Goal: Information Seeking & Learning: Understand process/instructions

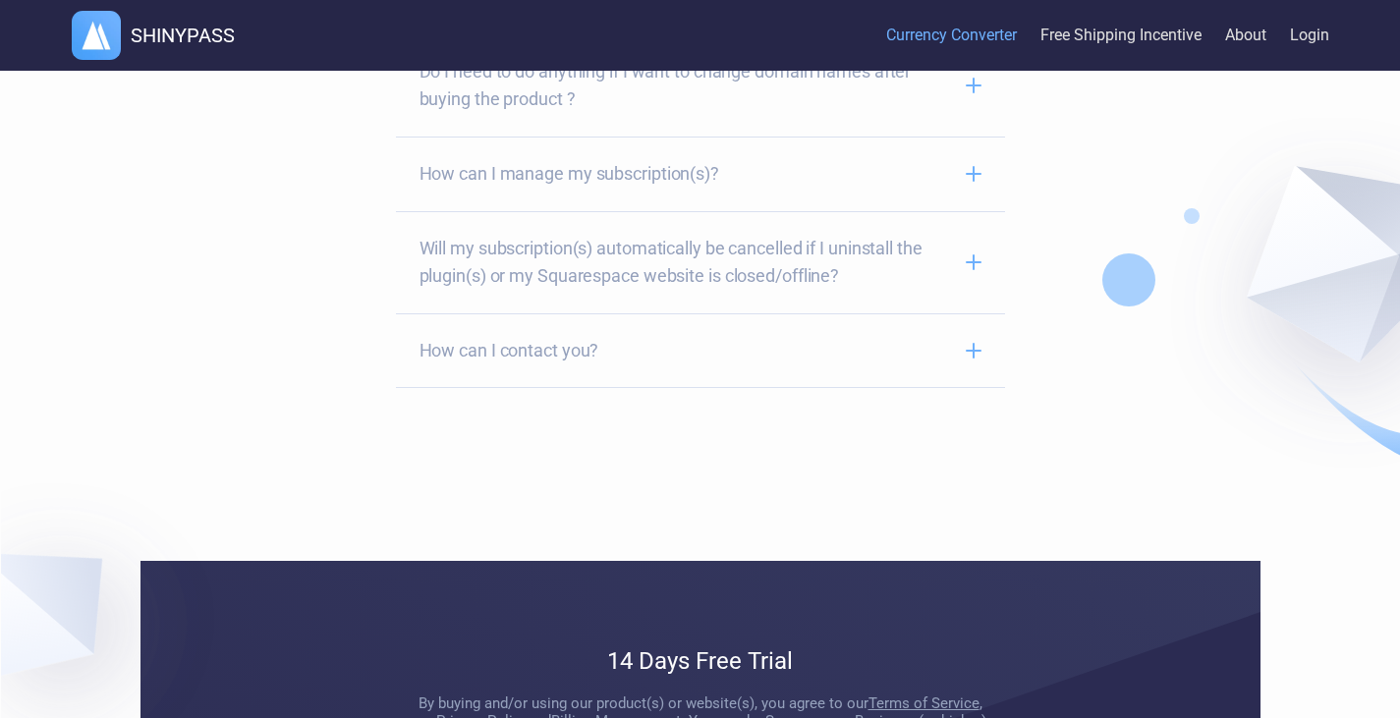
scroll to position [3609, 0]
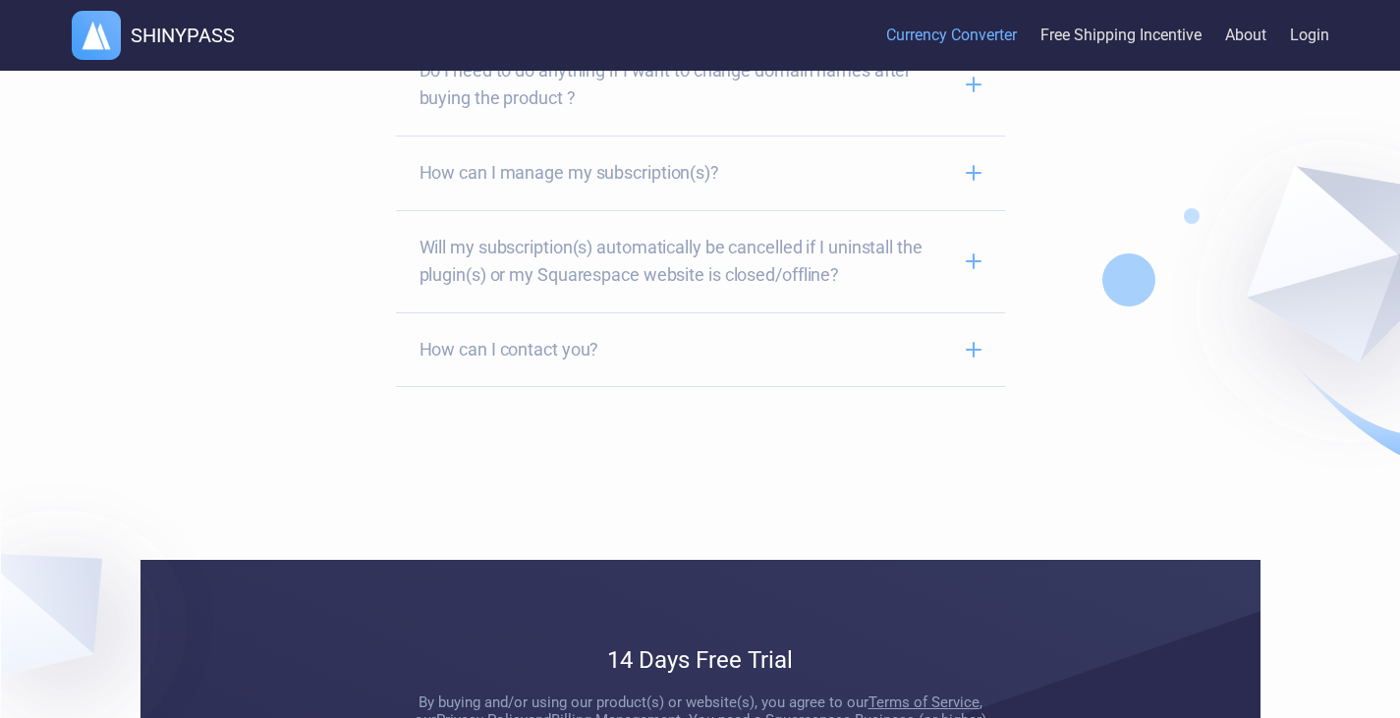
click at [559, 185] on span "How can I manage my subscription(s)?" at bounding box center [685, 173] width 531 height 28
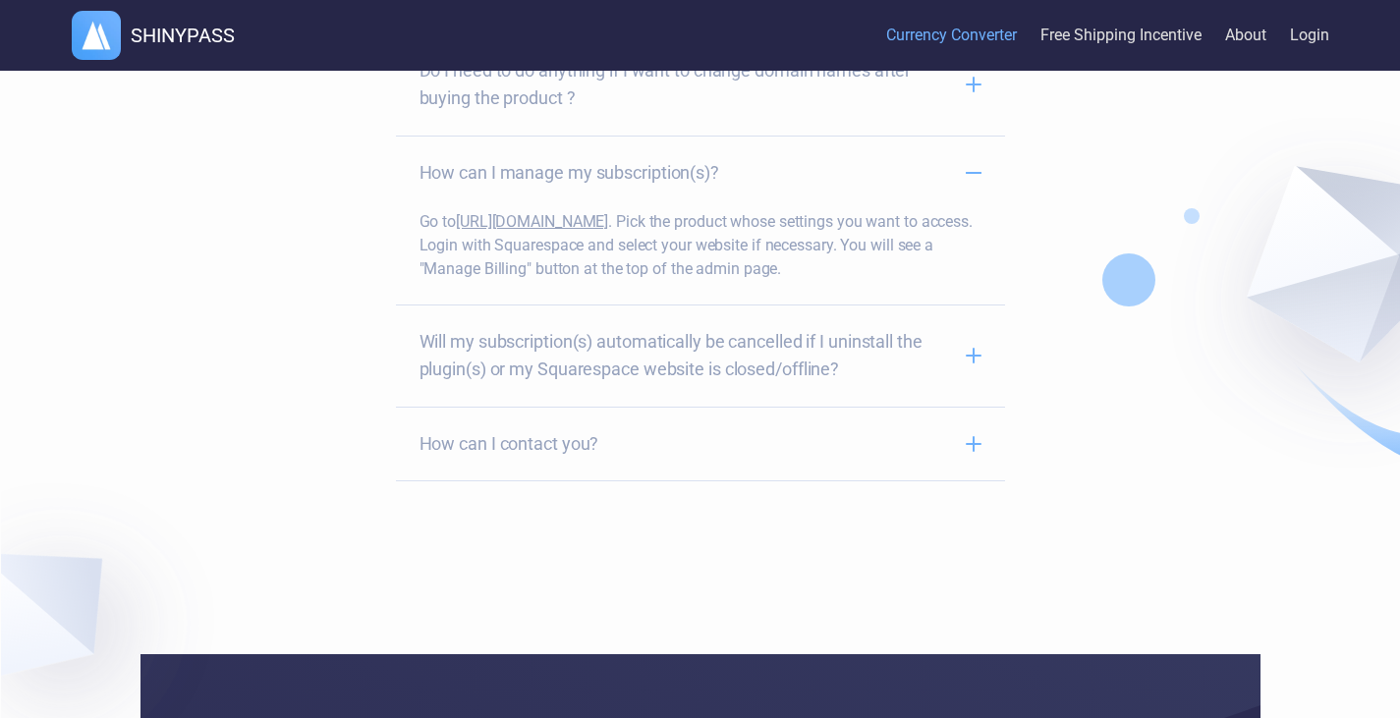
click at [559, 184] on div "How can I manage my subscription(s)?" at bounding box center [700, 173] width 609 height 75
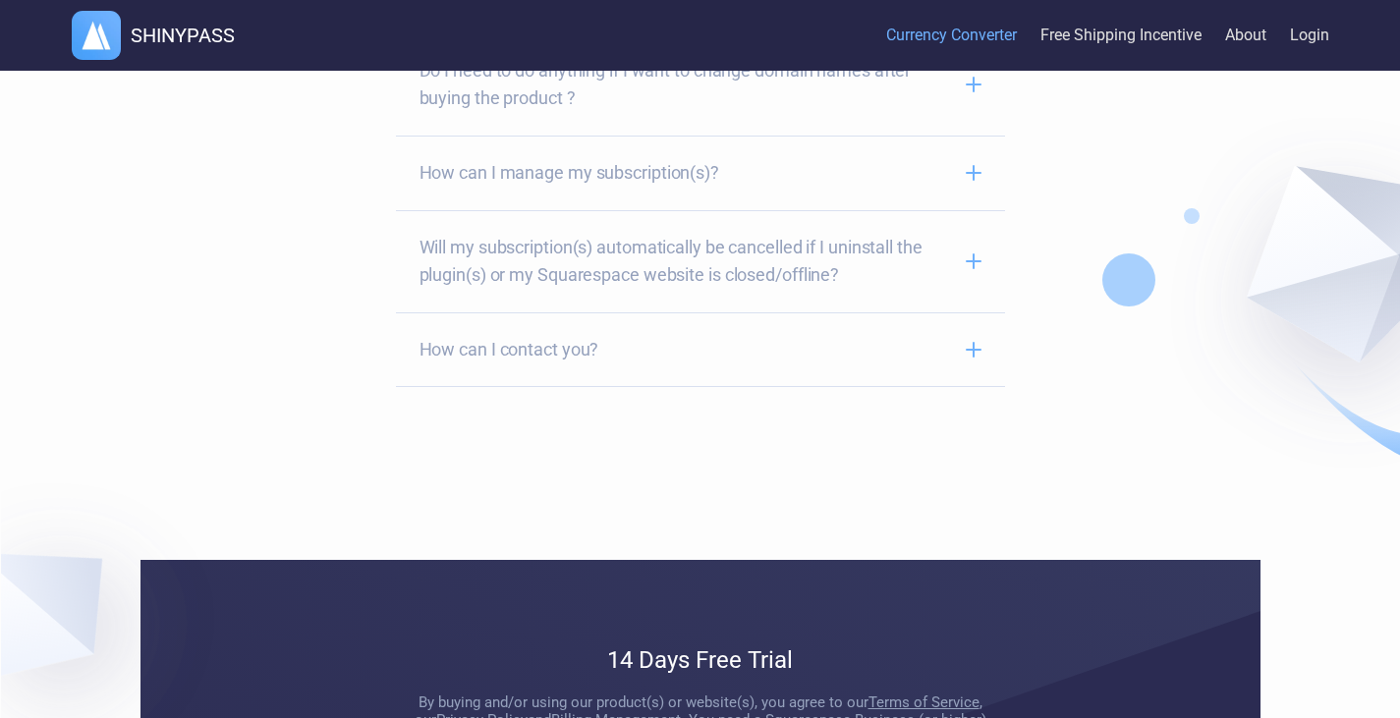
click at [614, 313] on div "Will my subscription(s) automatically be cancelled if I uninstall the plugin(s)…" at bounding box center [700, 261] width 609 height 102
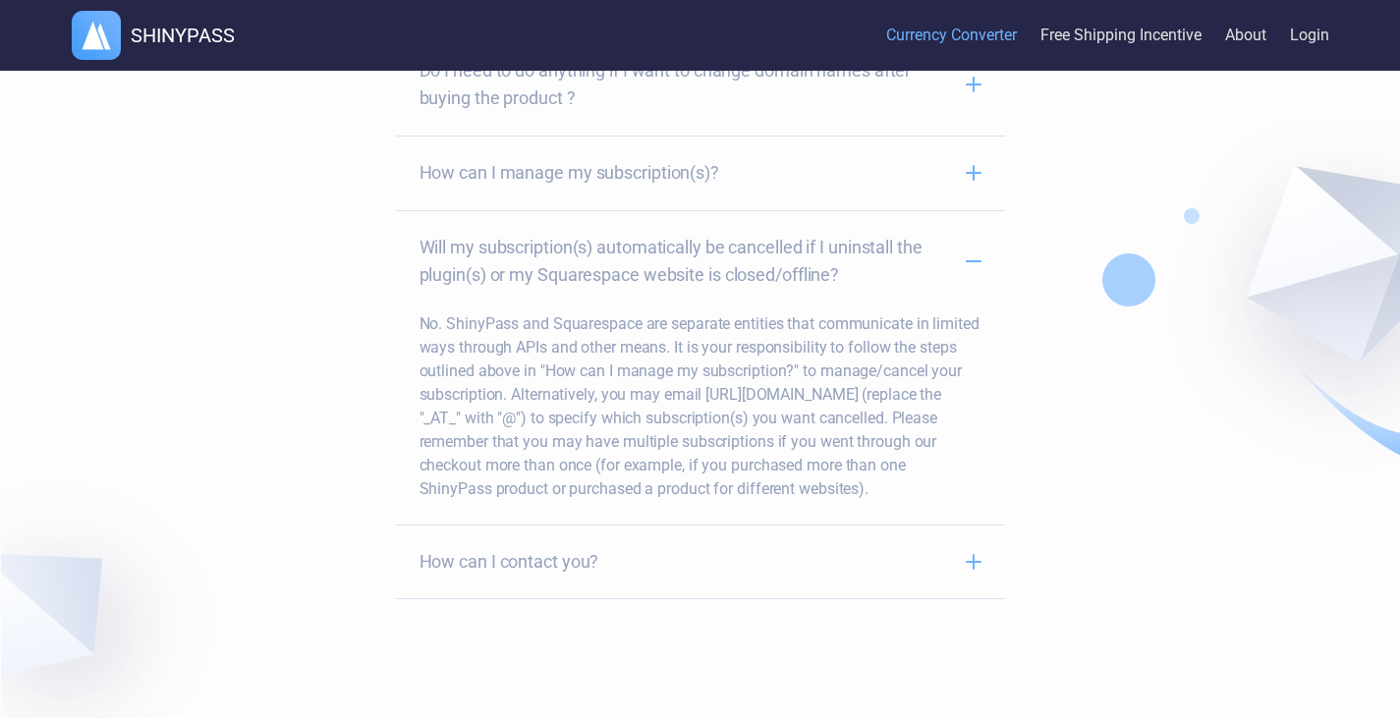
click at [614, 313] on div "Will my subscription(s) automatically be cancelled if I uninstall the plugin(s)…" at bounding box center [700, 261] width 609 height 102
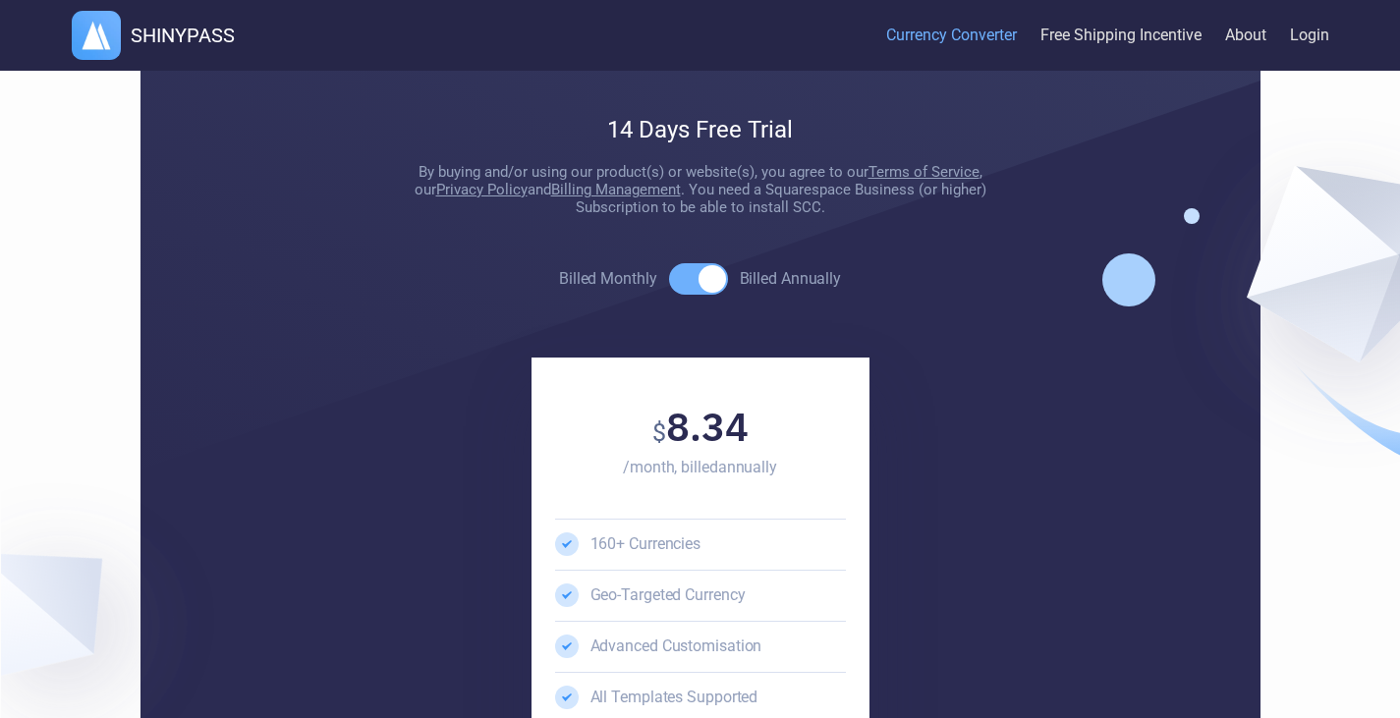
scroll to position [4140, 0]
click at [680, 294] on span at bounding box center [698, 277] width 59 height 31
click at [559, 278] on input "Billed Monthly Billed Annually" at bounding box center [558, 277] width 1 height 1
click at [680, 294] on span at bounding box center [698, 277] width 59 height 31
click at [559, 278] on input "Billed Monthly Billed Annually" at bounding box center [558, 277] width 1 height 1
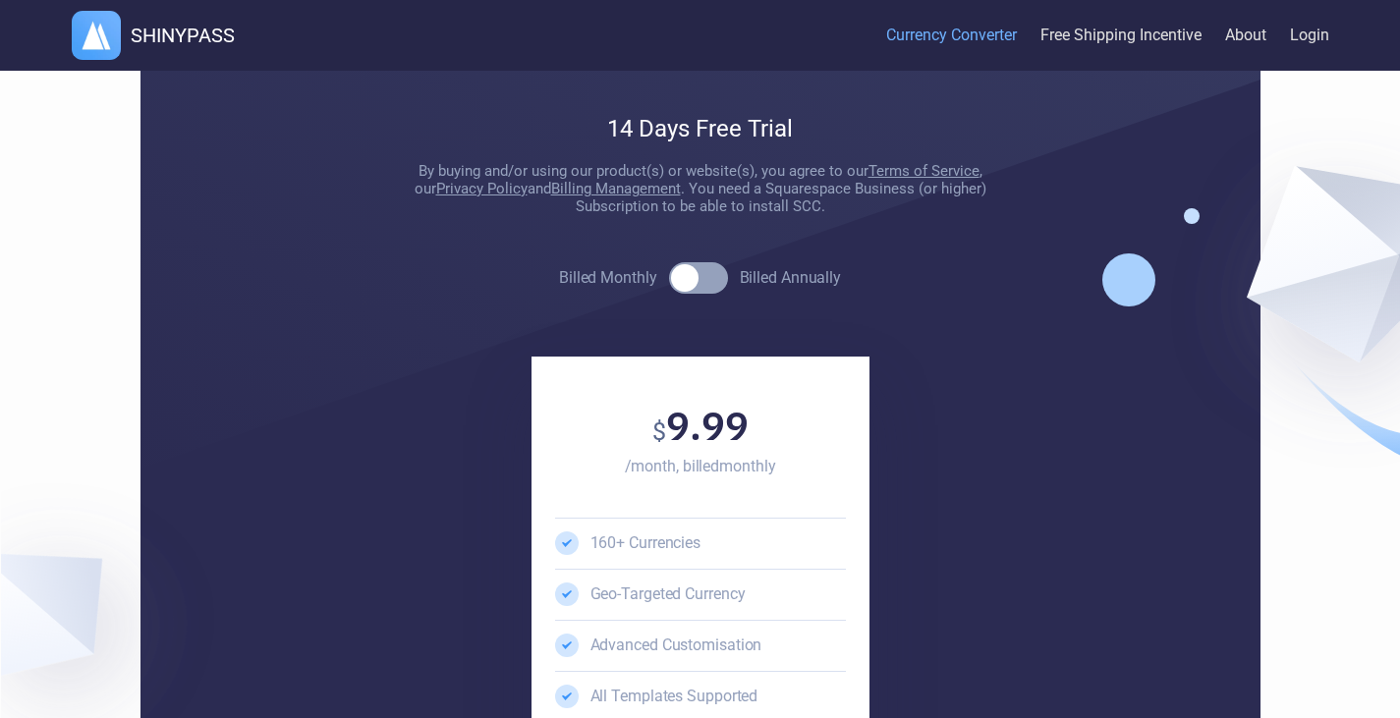
checkbox input "true"
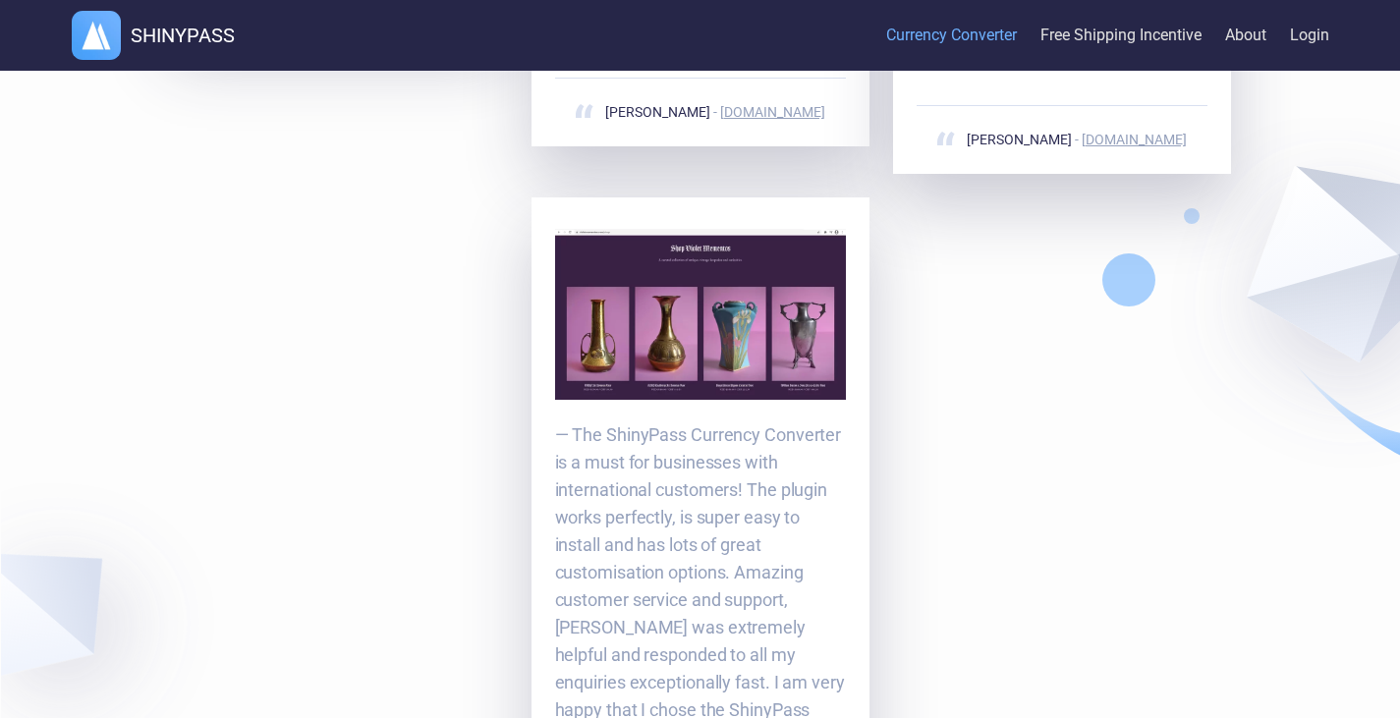
scroll to position [2085, 0]
